Goal: Information Seeking & Learning: Learn about a topic

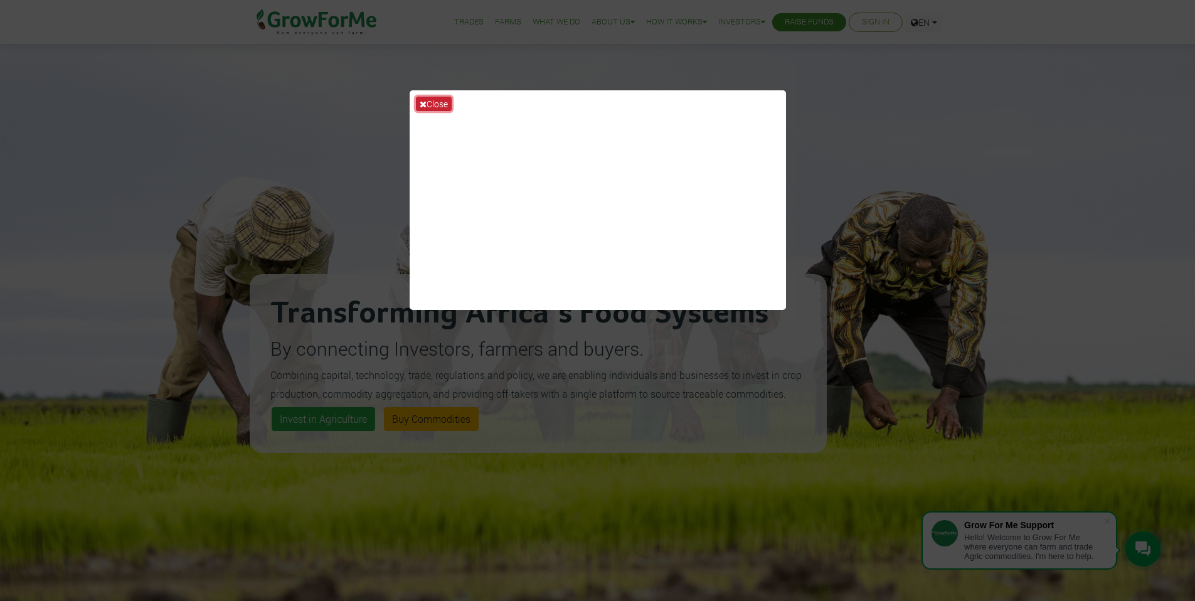
click at [424, 100] on icon at bounding box center [423, 104] width 7 height 9
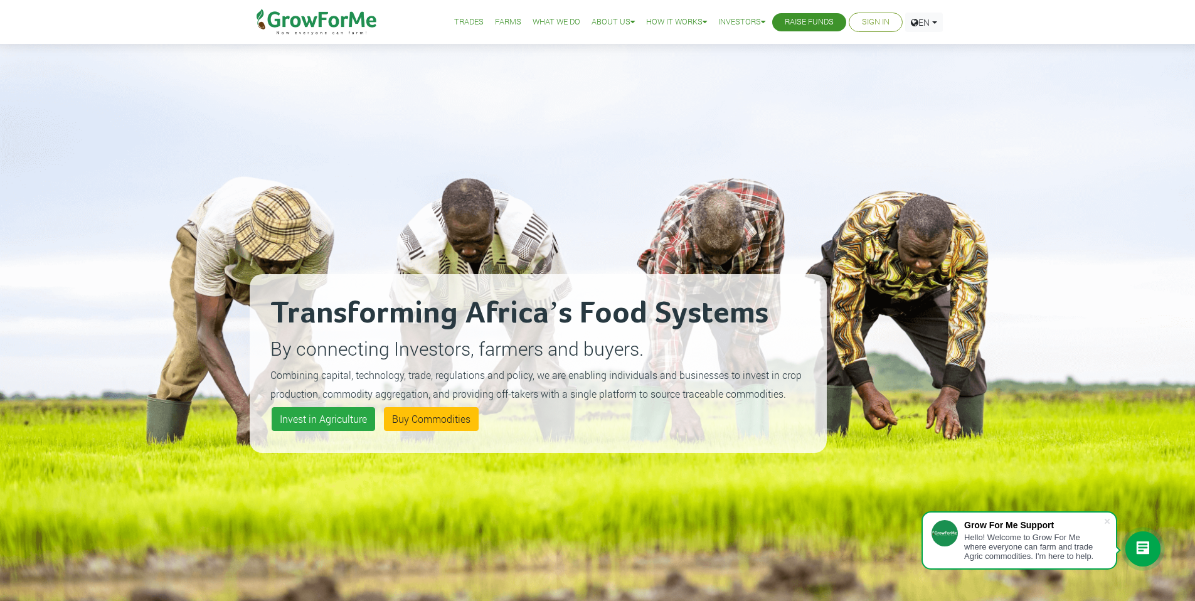
click at [499, 22] on link "Farms" at bounding box center [508, 22] width 26 height 13
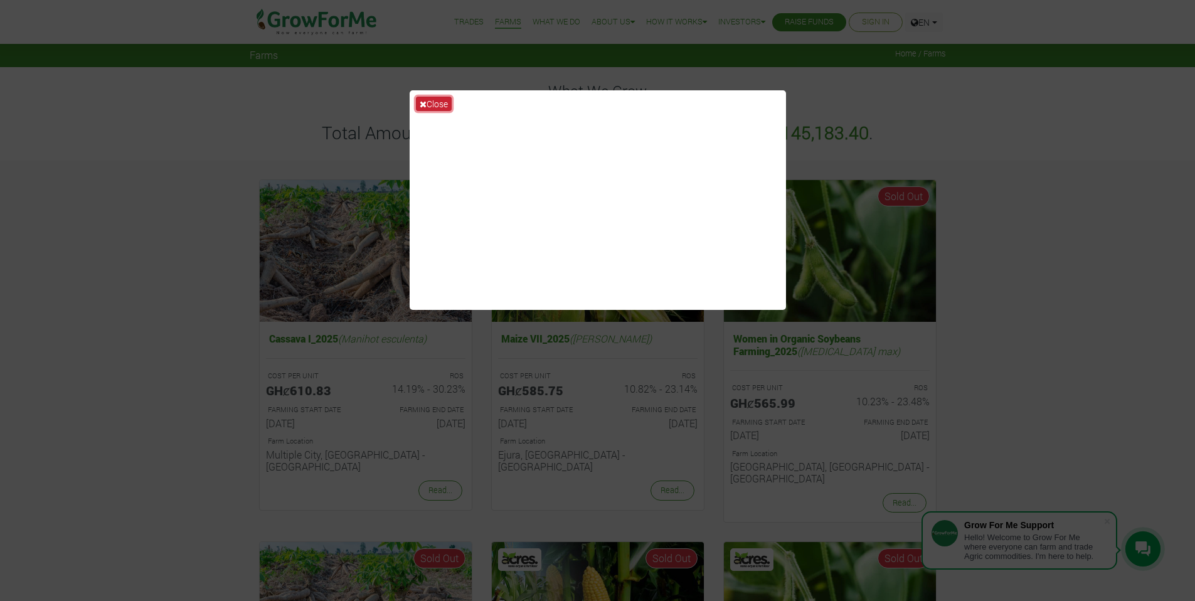
click at [440, 100] on button "Close" at bounding box center [434, 104] width 36 height 14
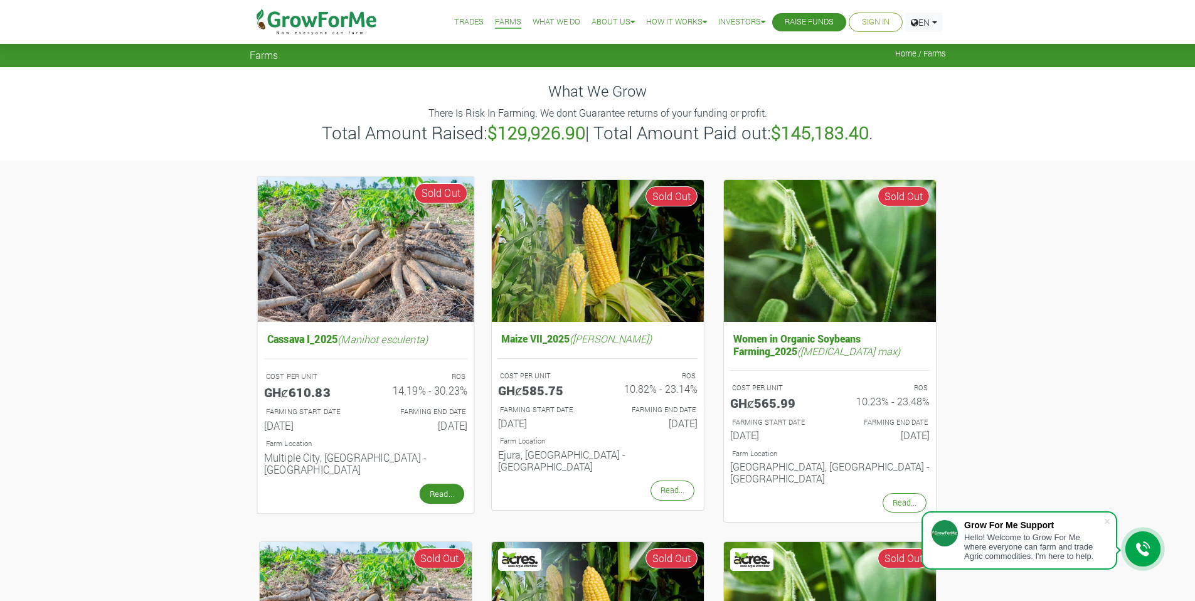
click at [453, 487] on link "Read..." at bounding box center [441, 493] width 45 height 20
